Goal: Information Seeking & Learning: Learn about a topic

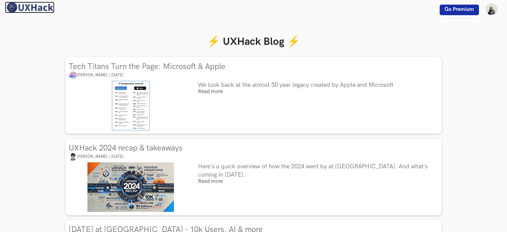
click at [26, 9] on img at bounding box center [30, 8] width 50 height 12
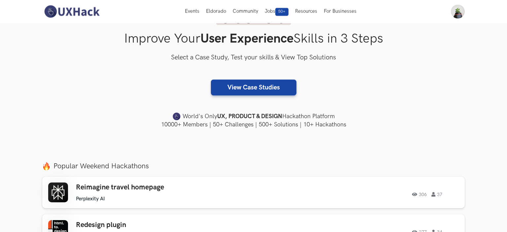
scroll to position [94, 0]
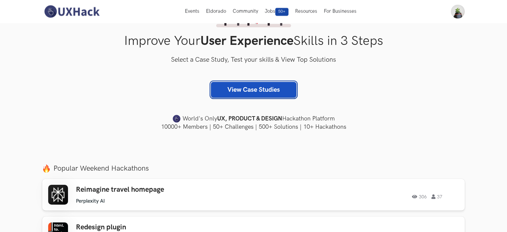
click at [252, 87] on link "View Case Studies" at bounding box center [254, 90] width 86 height 16
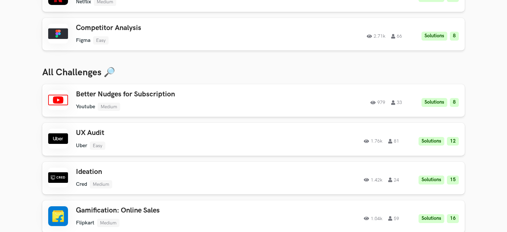
scroll to position [205, 0]
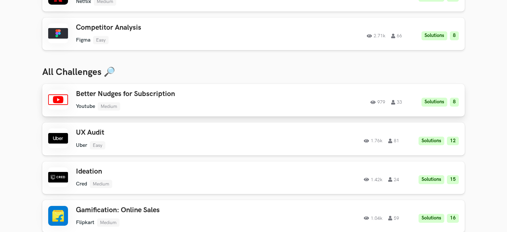
click at [152, 91] on h3 "Better Nudges for Subscription" at bounding box center [170, 94] width 188 height 9
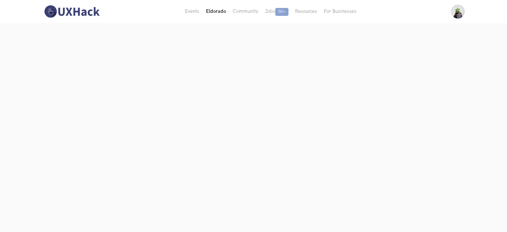
scroll to position [43, 0]
